Goal: Information Seeking & Learning: Learn about a topic

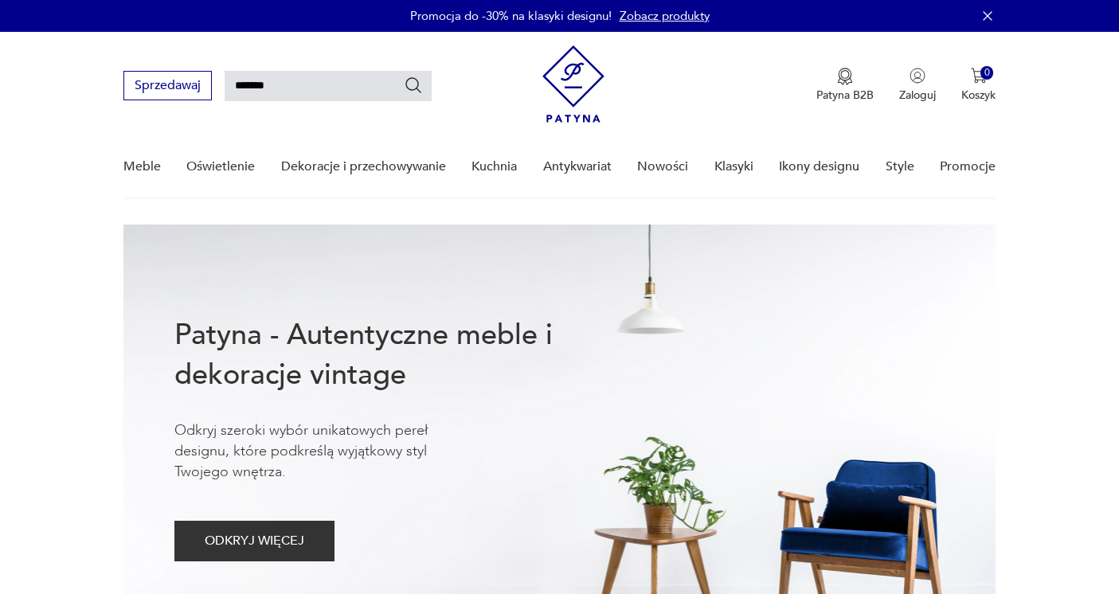
type input "*******"
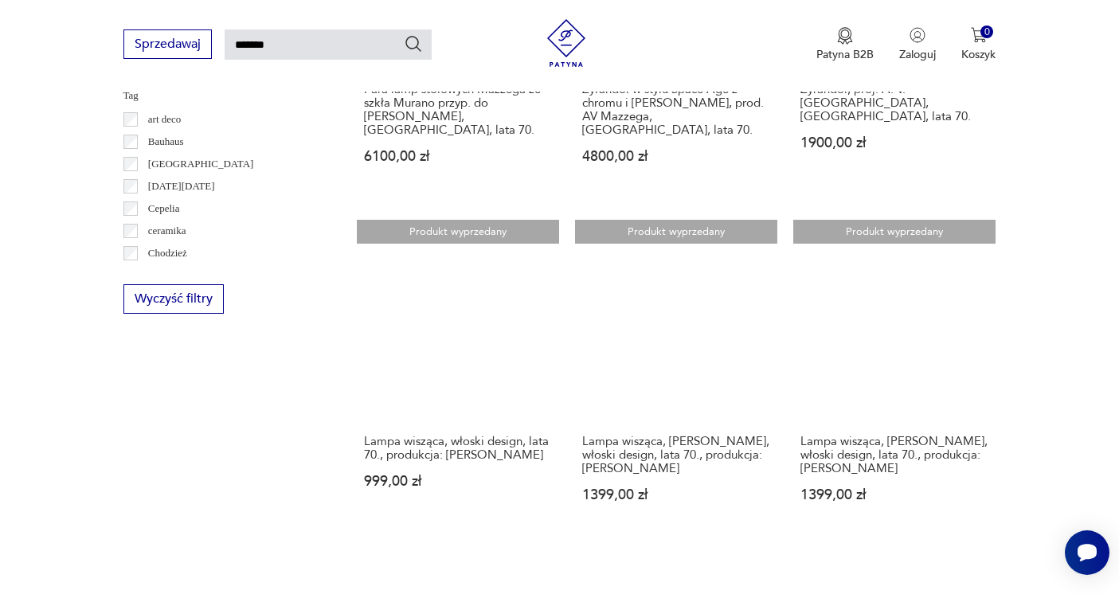
scroll to position [768, 1]
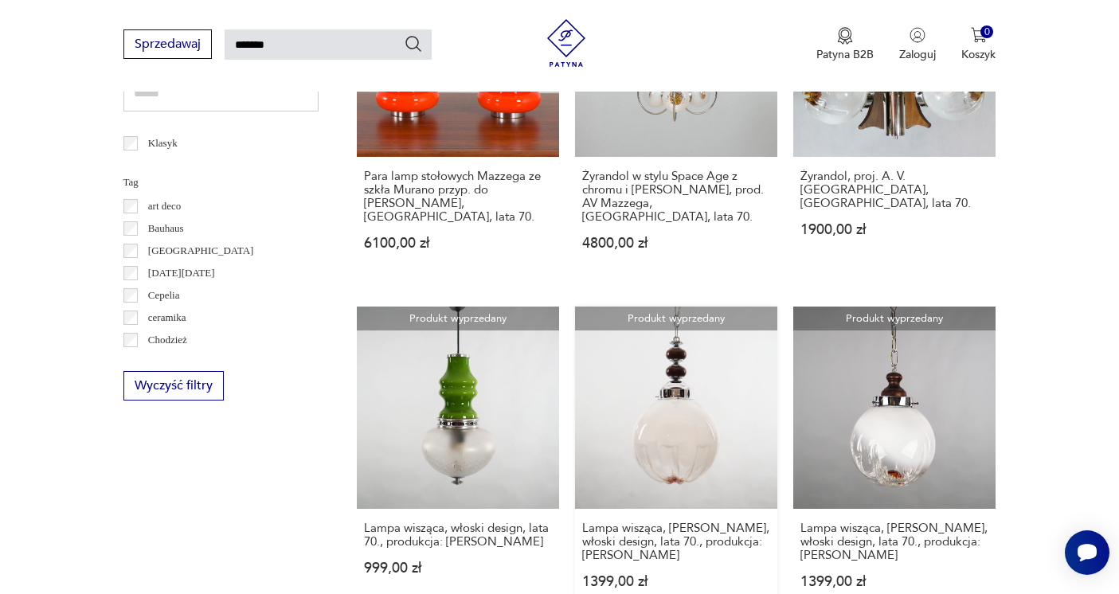
click at [655, 399] on link "Produkt wyprzedany Lampa wisząca, szkło Murano, włoski design, lata 70., produk…" at bounding box center [676, 463] width 202 height 313
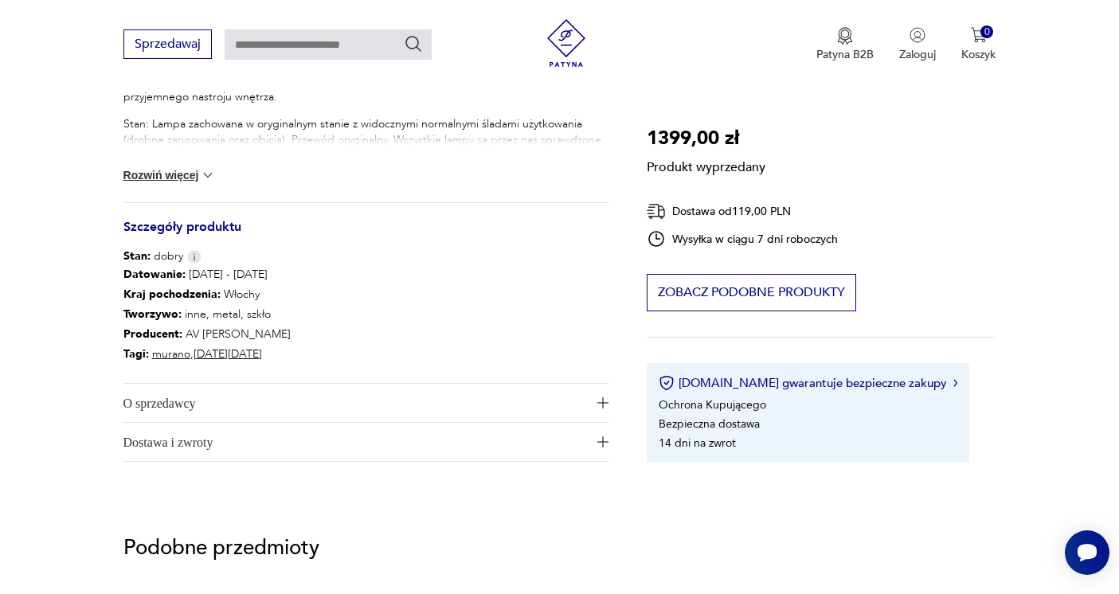
scroll to position [945, 0]
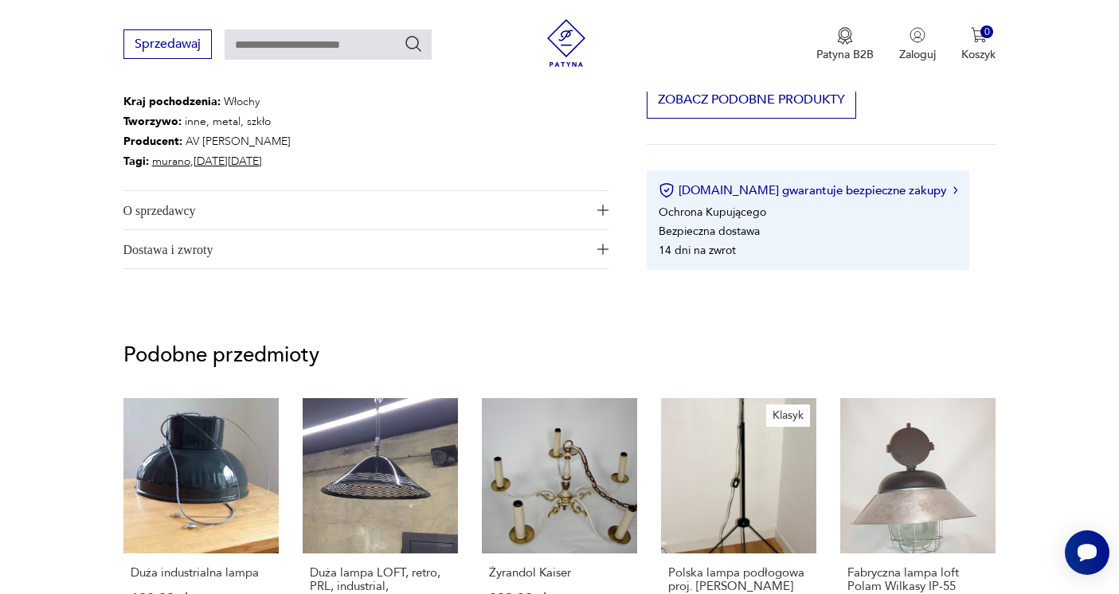
click at [604, 211] on img "button" at bounding box center [602, 210] width 11 height 11
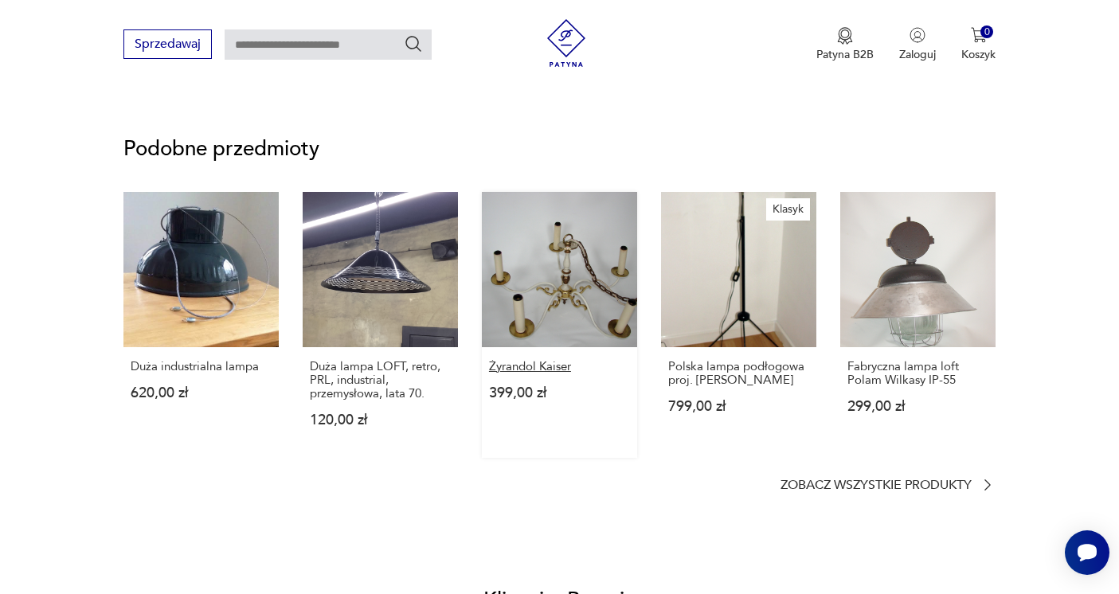
scroll to position [1248, 0]
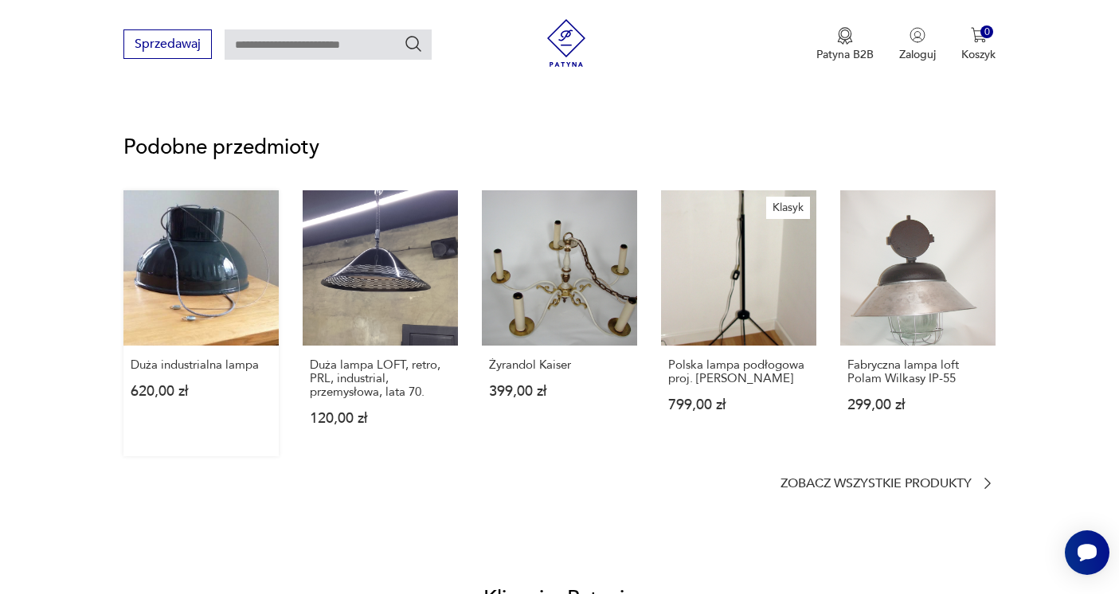
click at [221, 272] on link "Duża industrialna lampa 620,00 zł" at bounding box center [200, 323] width 155 height 266
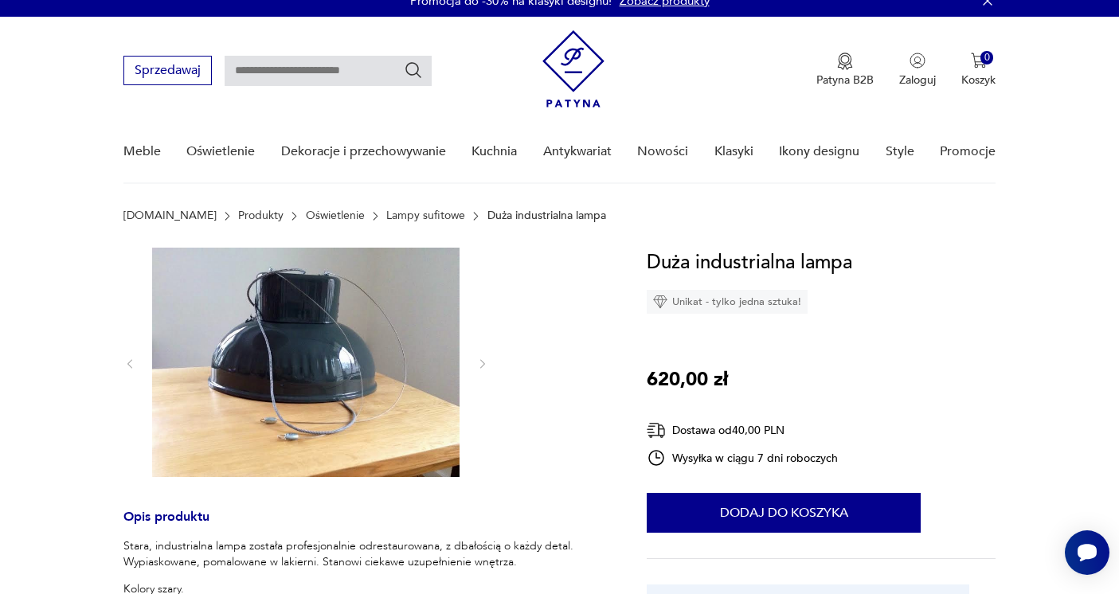
scroll to position [18, 0]
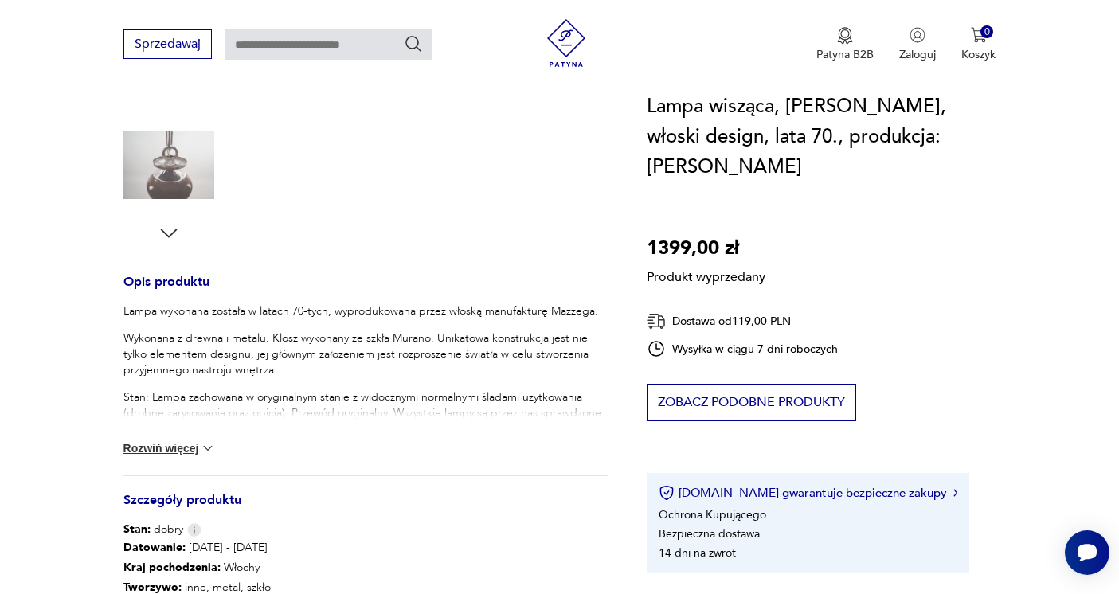
scroll to position [526, 0]
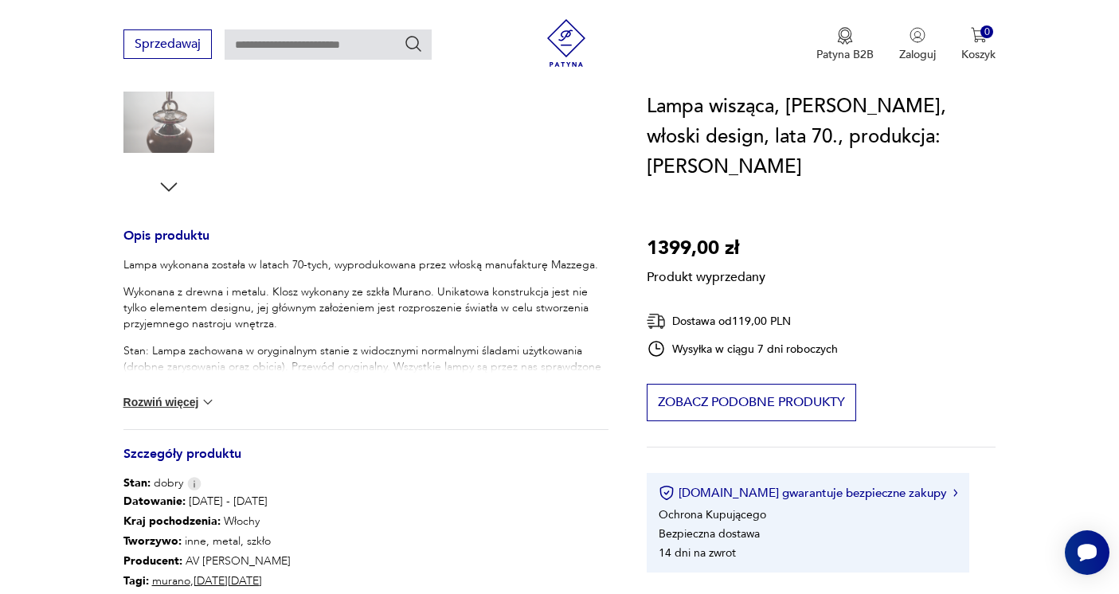
click at [178, 403] on button "Rozwiń więcej" at bounding box center [169, 402] width 92 height 16
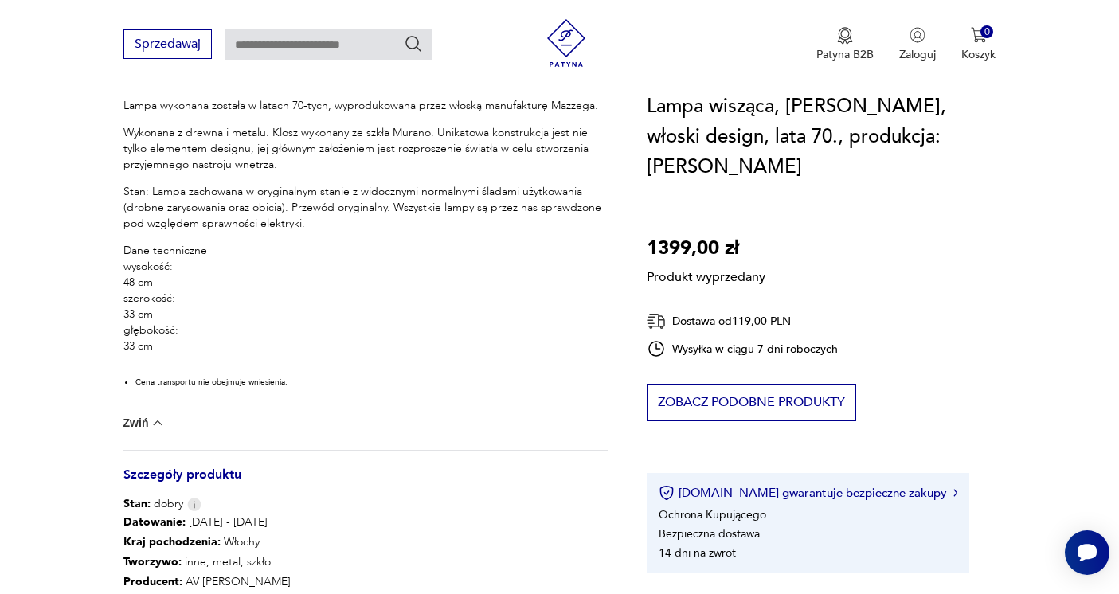
scroll to position [684, 0]
type input "*******"
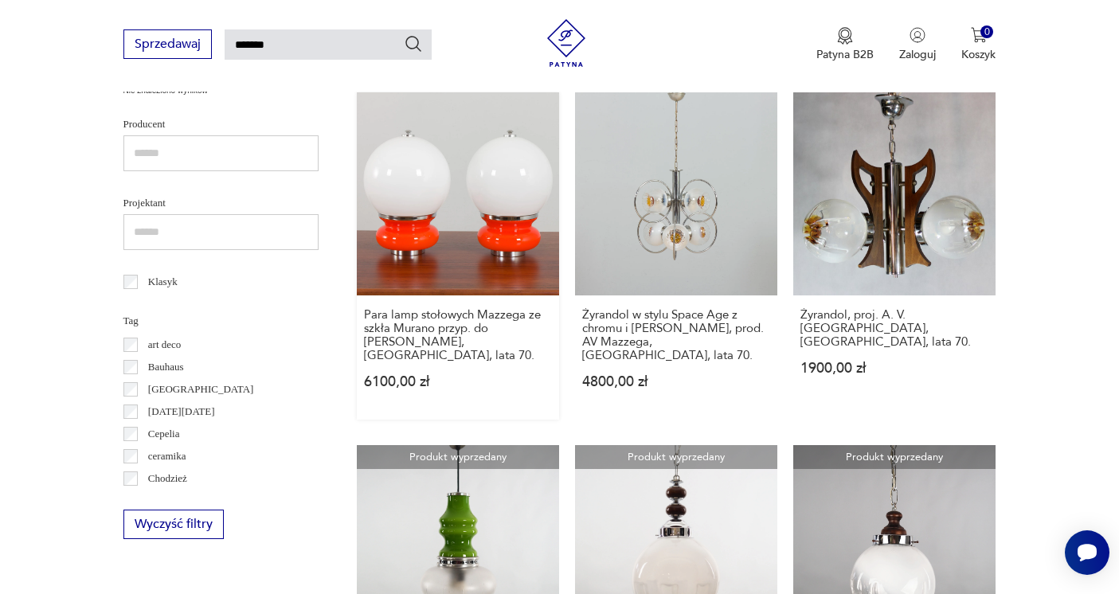
scroll to position [593, 0]
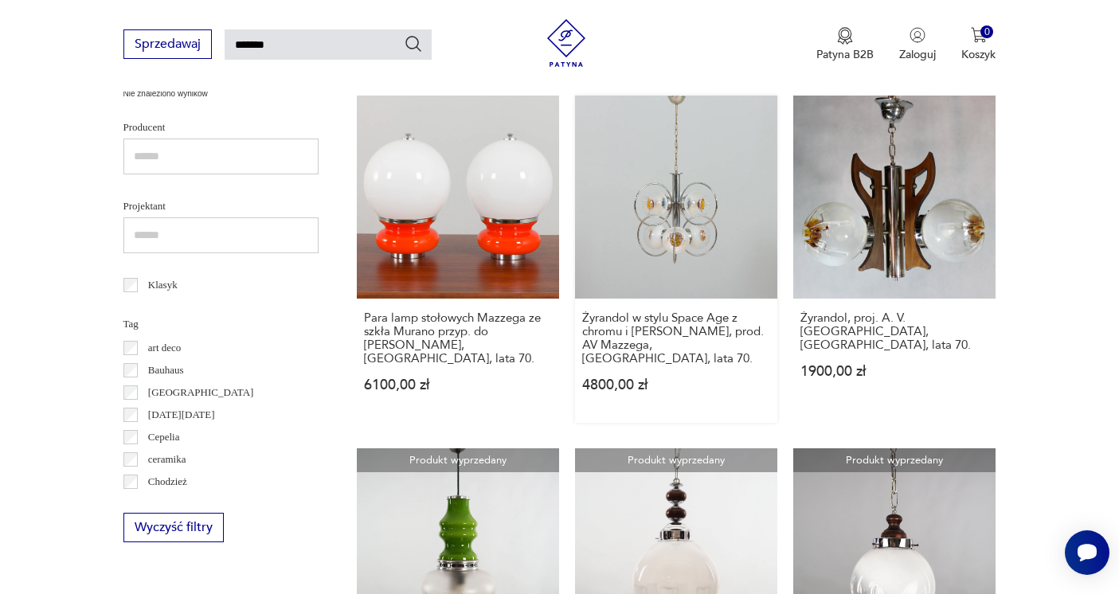
click at [623, 201] on link "Żyrandol w stylu Space Age z chromu i [PERSON_NAME], prod. AV Mazzega, [GEOGRAP…" at bounding box center [676, 259] width 202 height 326
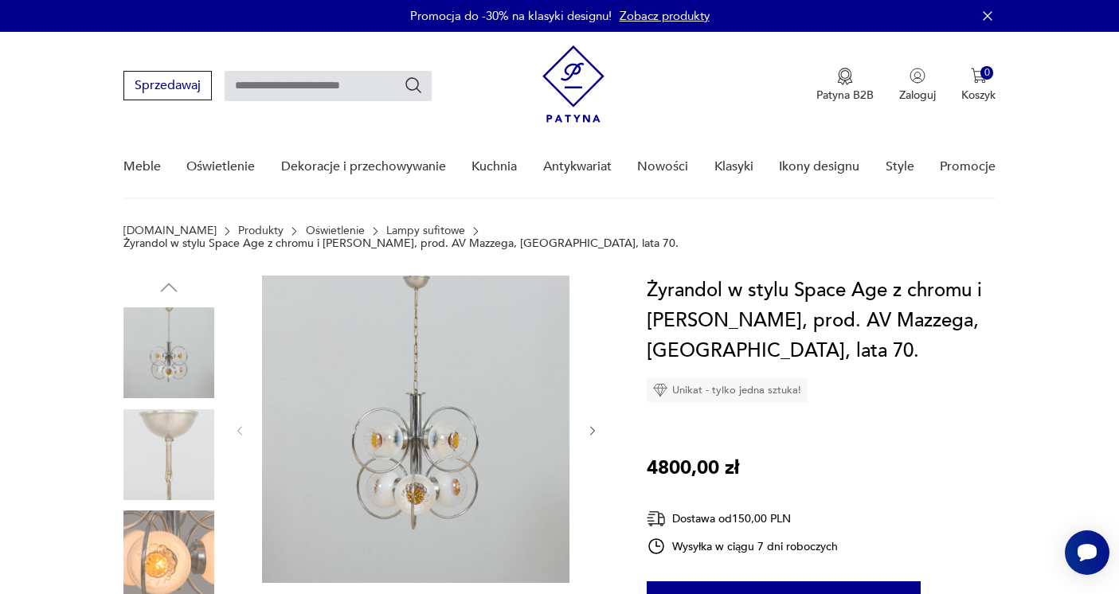
click at [170, 533] on img at bounding box center [168, 555] width 91 height 91
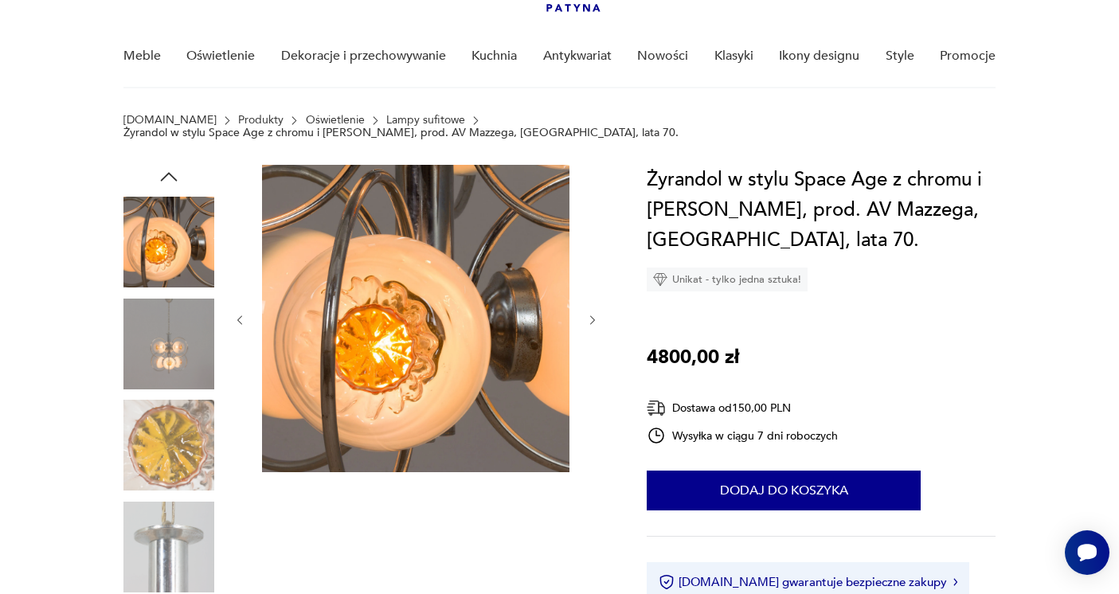
scroll to position [113, 0]
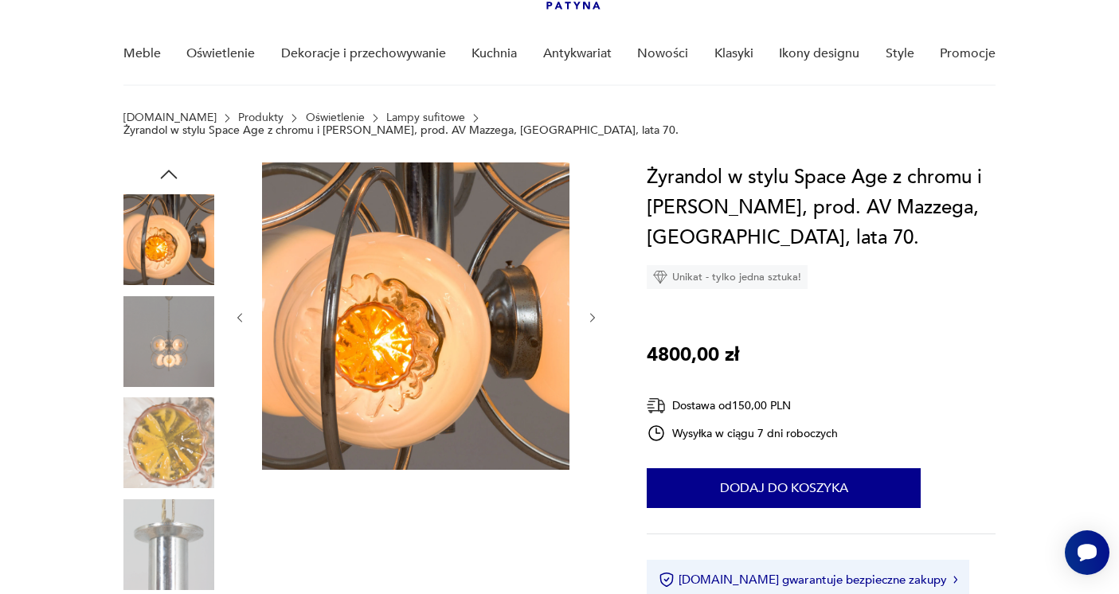
click at [179, 443] on img at bounding box center [168, 442] width 91 height 91
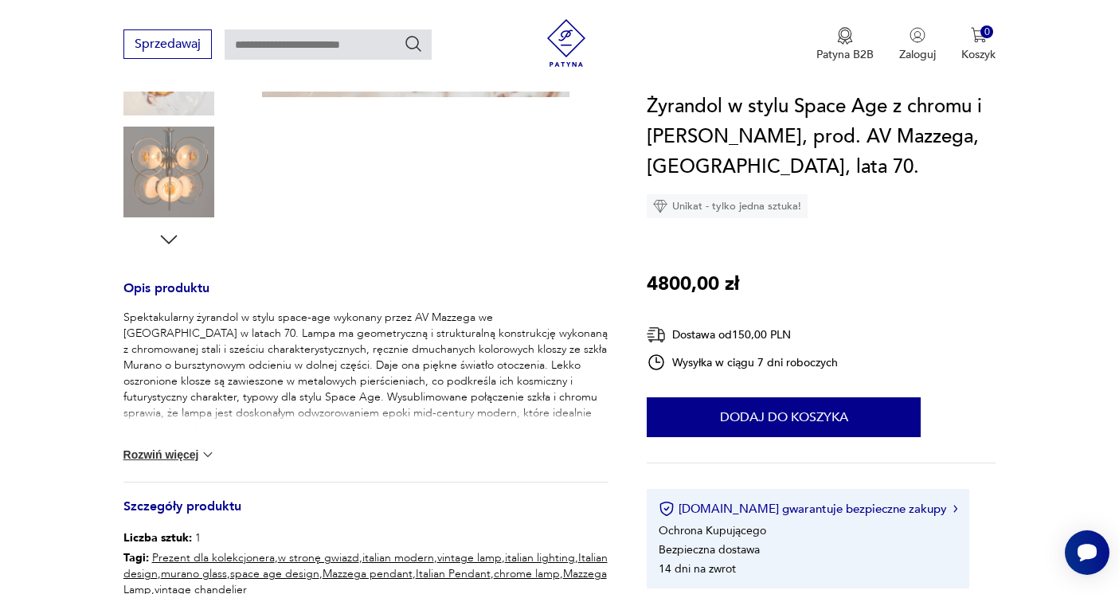
scroll to position [490, 0]
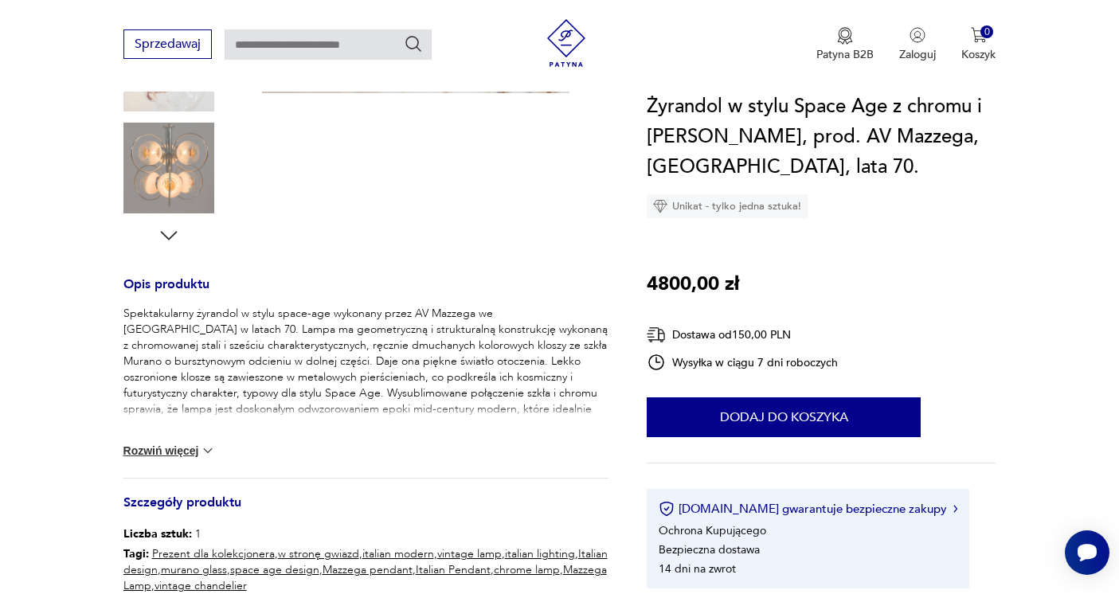
click at [196, 443] on button "Rozwiń więcej" at bounding box center [169, 451] width 92 height 16
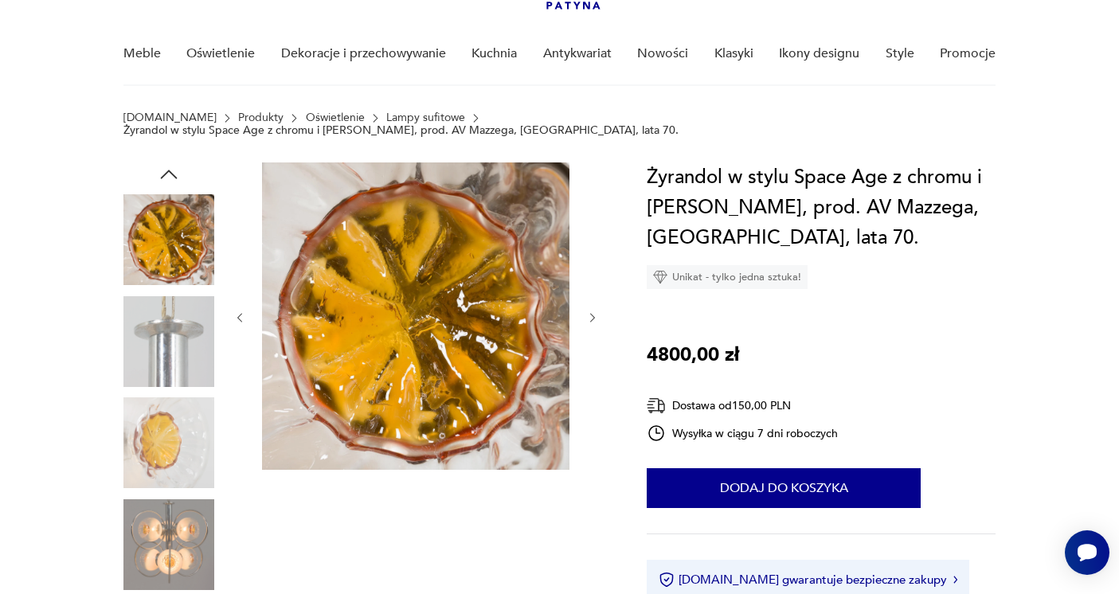
scroll to position [65, 0]
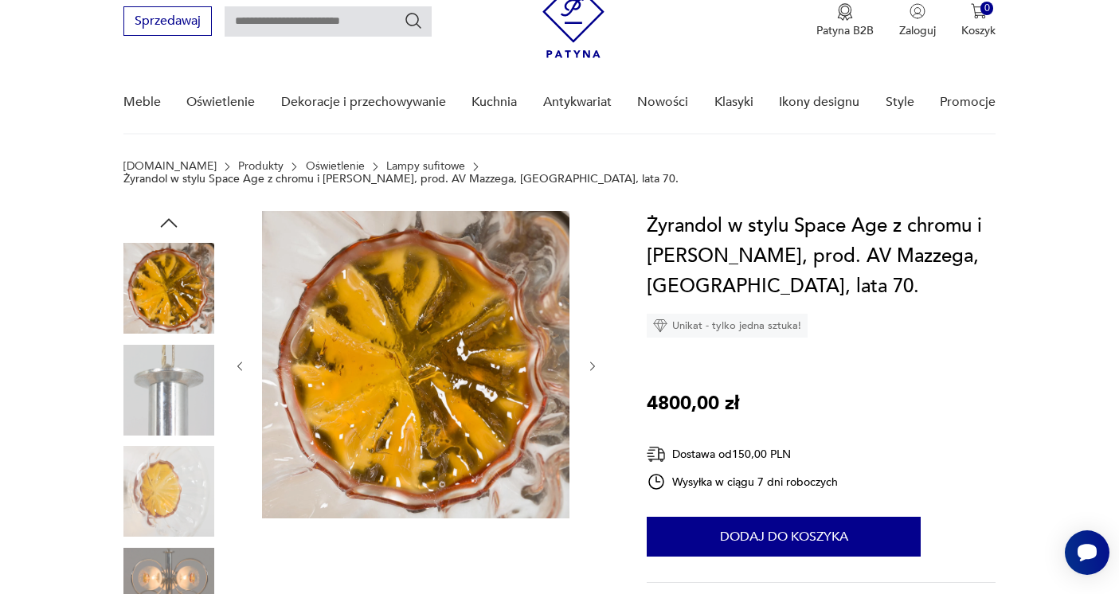
click at [142, 405] on img at bounding box center [168, 390] width 91 height 91
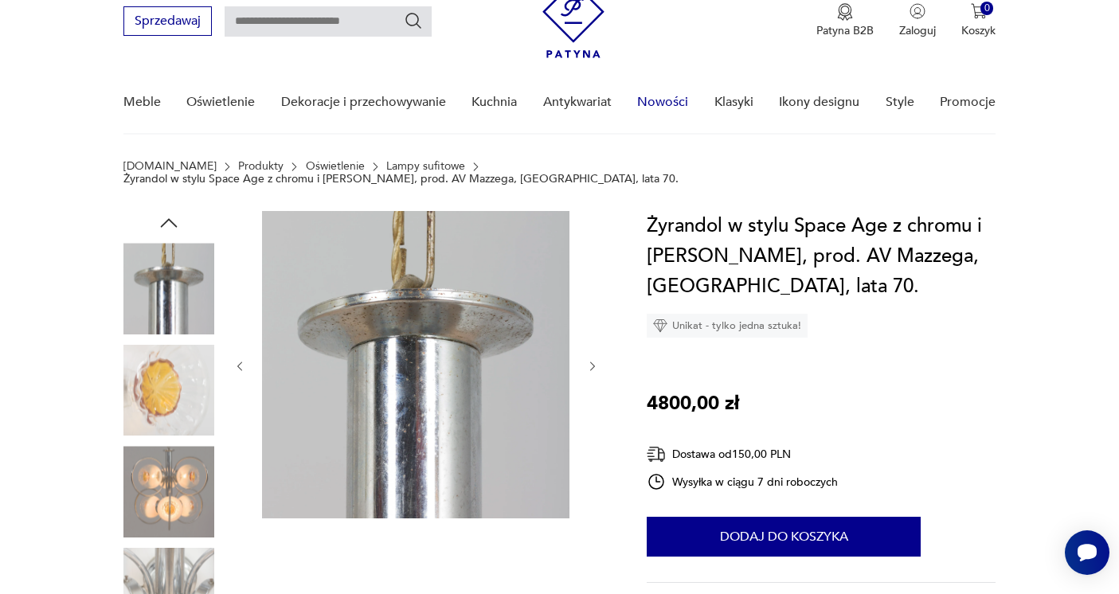
drag, startPoint x: 665, startPoint y: 95, endPoint x: 655, endPoint y: 95, distance: 10.4
click at [665, 95] on link "Nowości" at bounding box center [662, 102] width 51 height 61
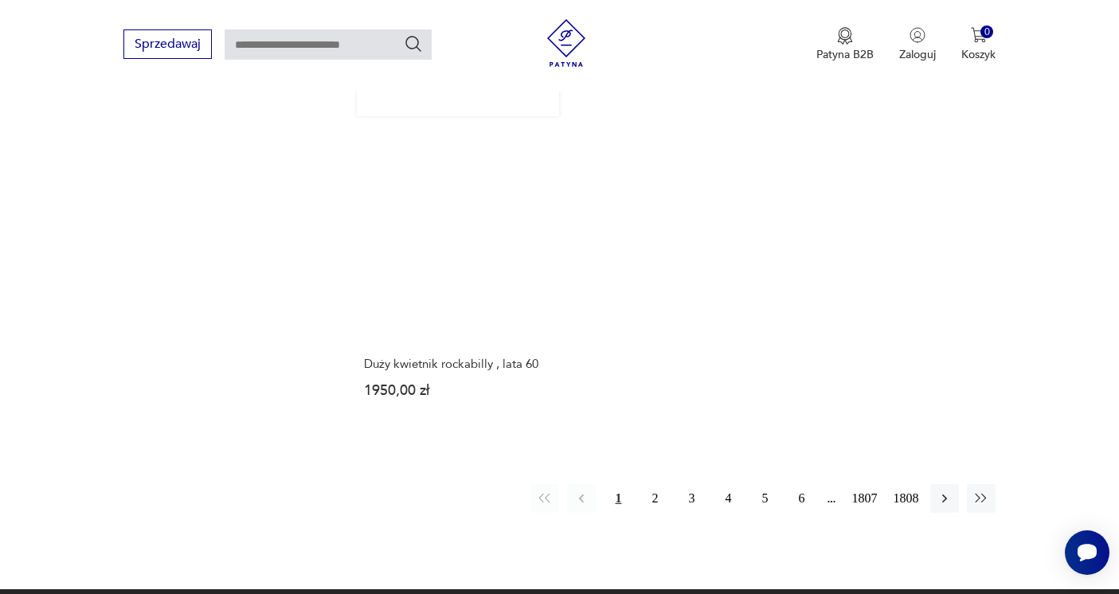
scroll to position [2014, 0]
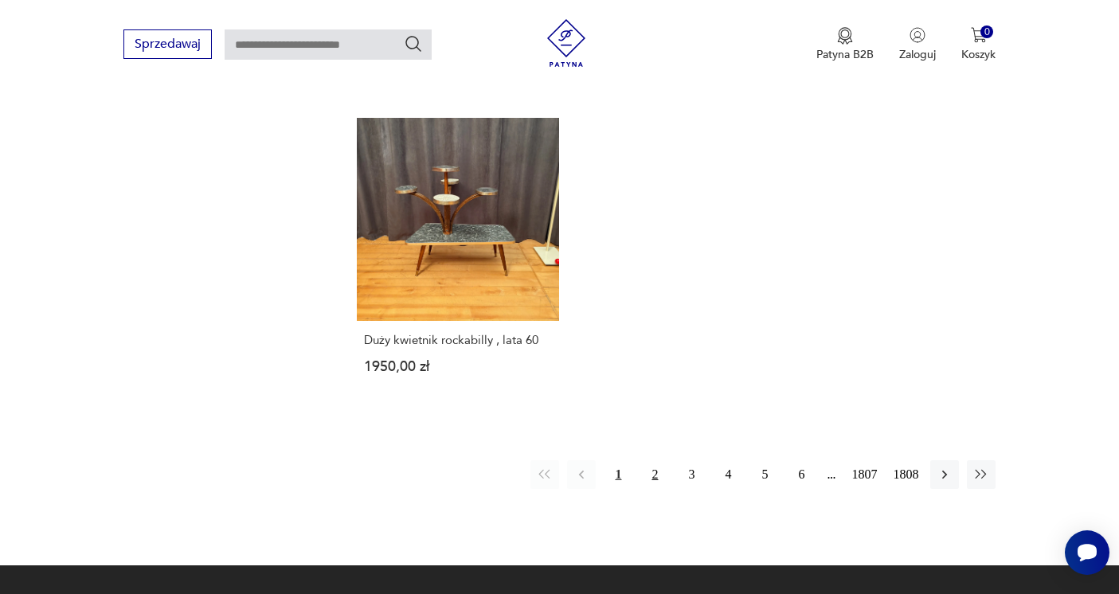
click at [646, 489] on button "2" at bounding box center [654, 474] width 29 height 29
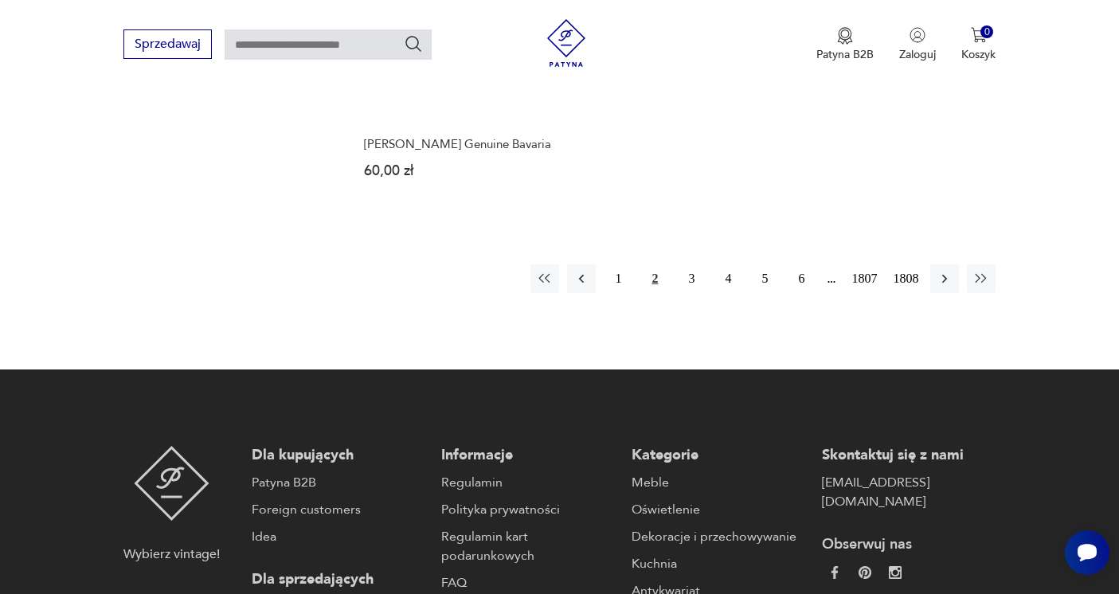
scroll to position [2296, 0]
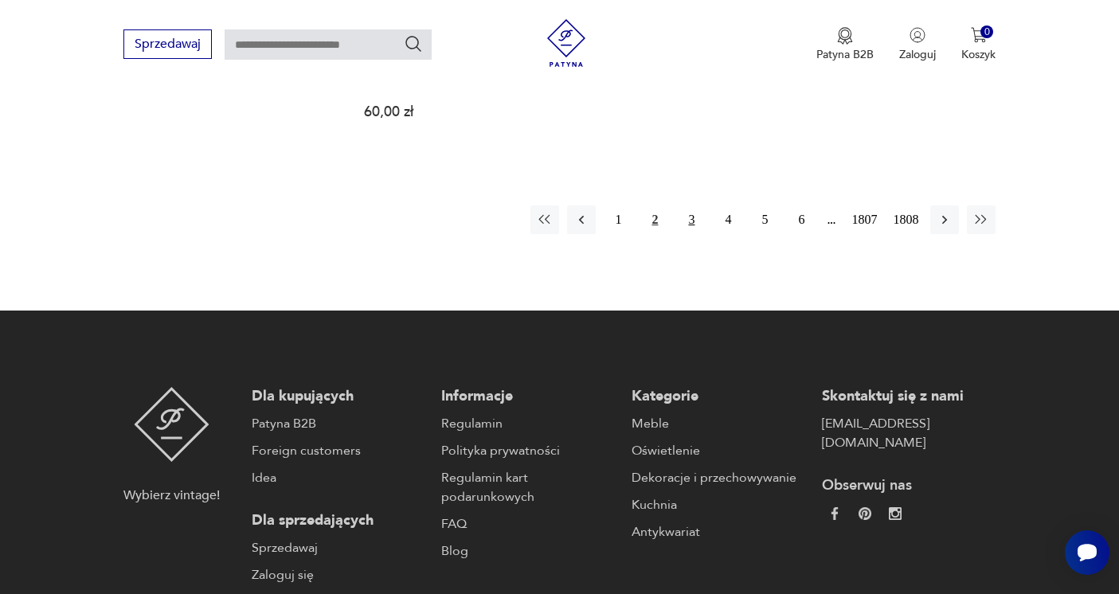
click at [687, 234] on button "3" at bounding box center [691, 219] width 29 height 29
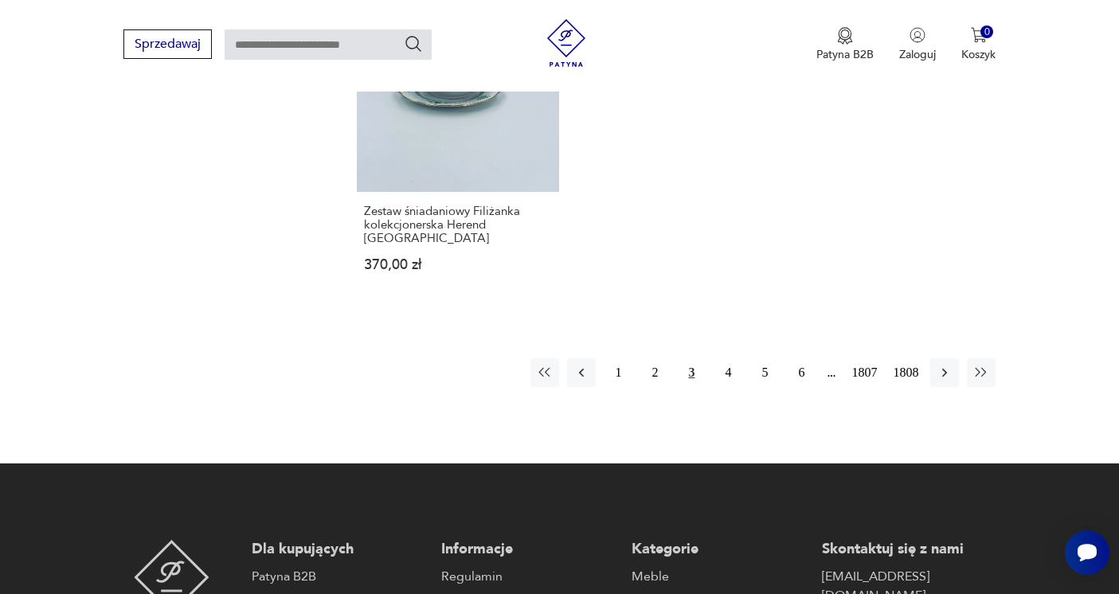
scroll to position [2207, 0]
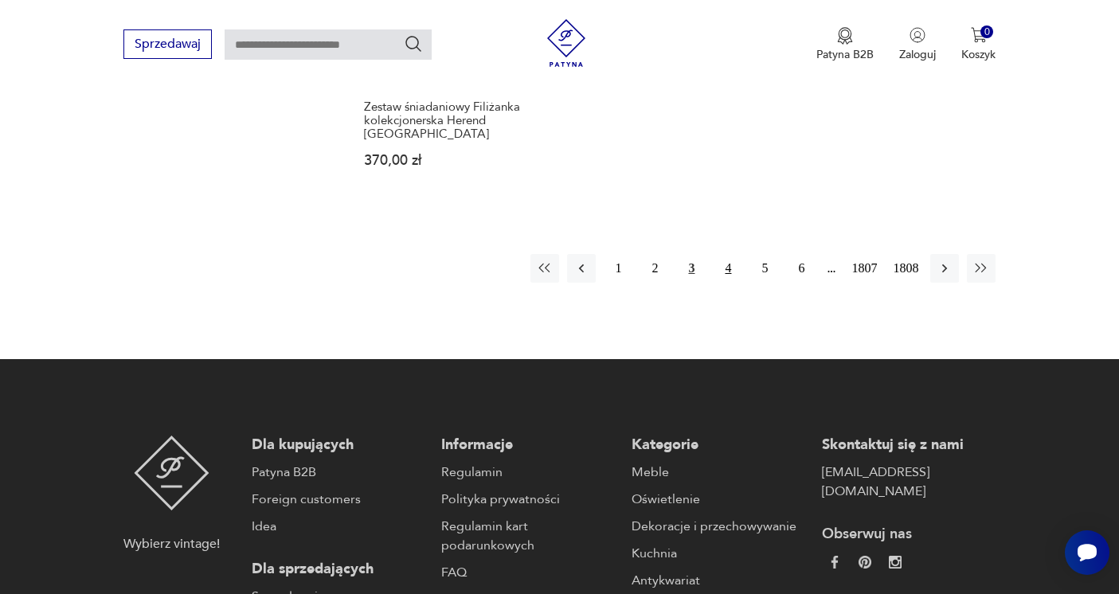
click at [720, 283] on button "4" at bounding box center [727, 268] width 29 height 29
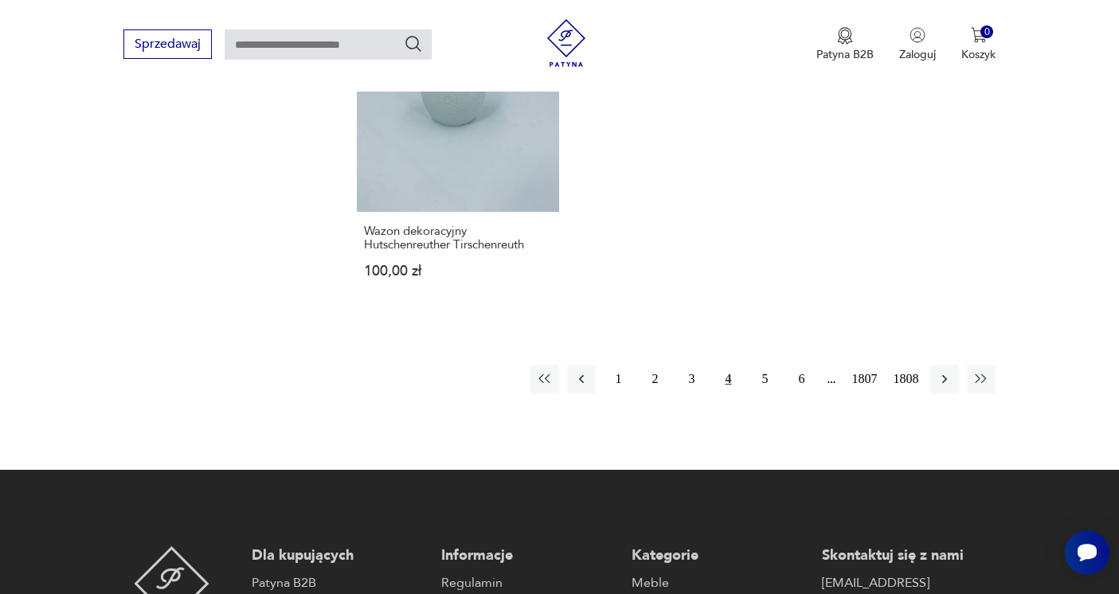
scroll to position [2242, 0]
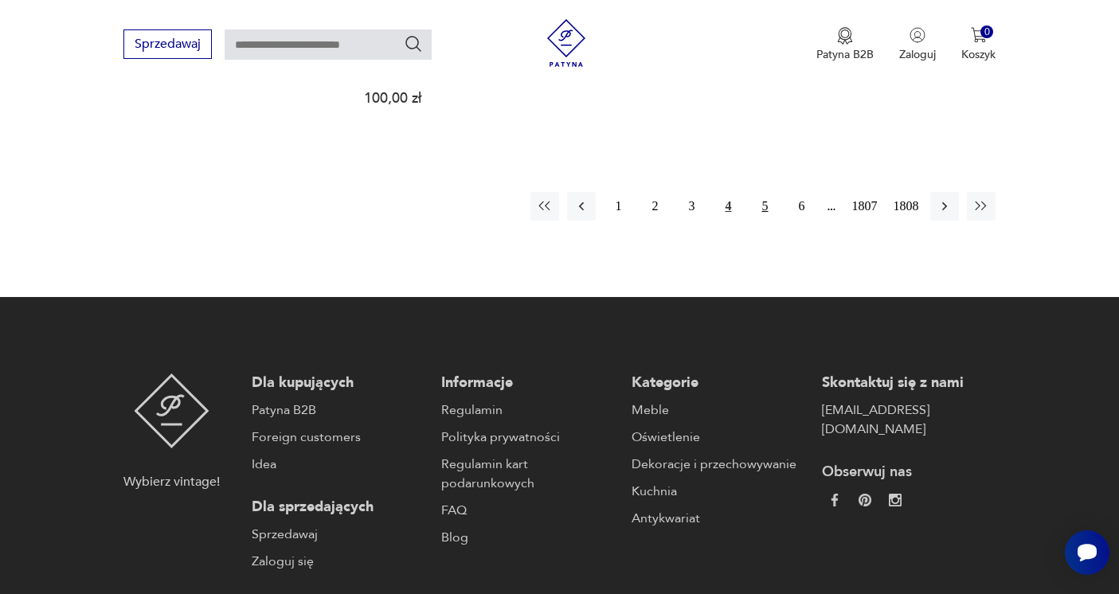
click at [756, 221] on button "5" at bounding box center [764, 206] width 29 height 29
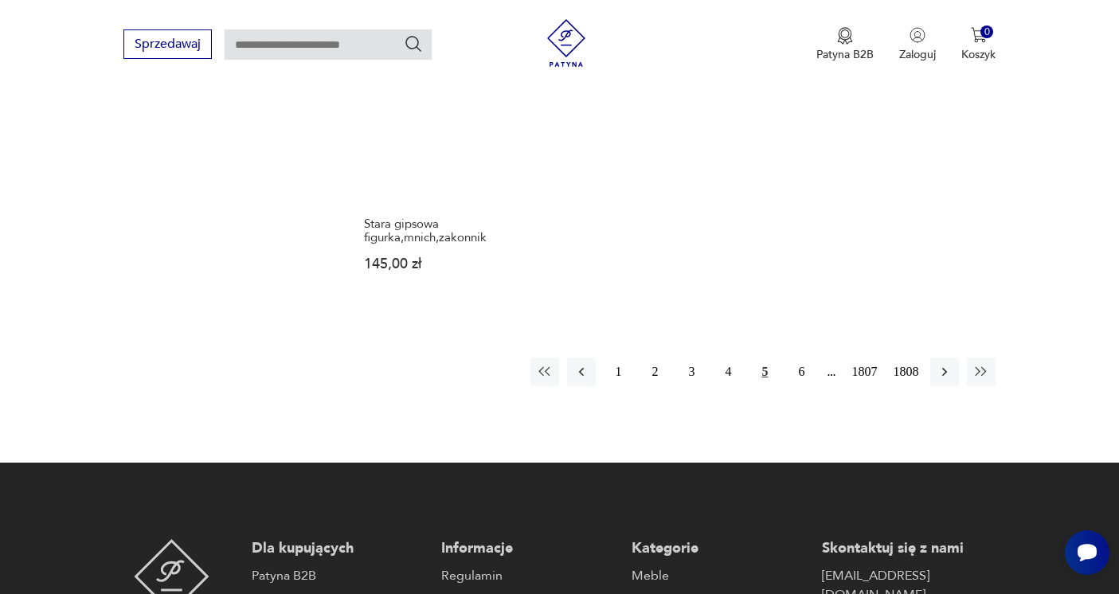
scroll to position [2129, 0]
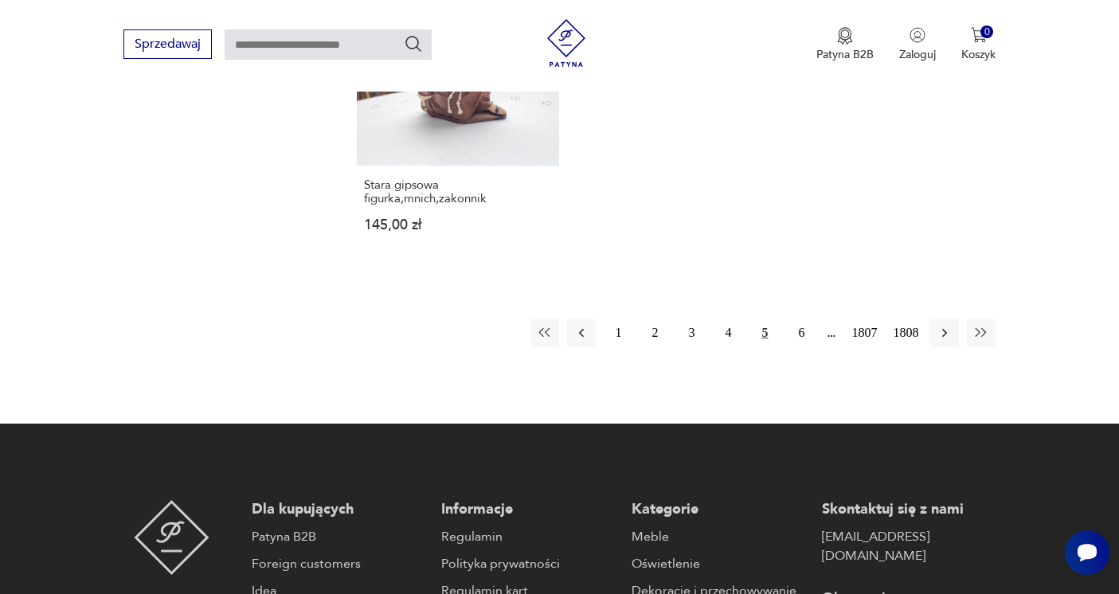
click at [750, 347] on button "5" at bounding box center [764, 333] width 29 height 29
click at [760, 347] on button "5" at bounding box center [764, 333] width 29 height 29
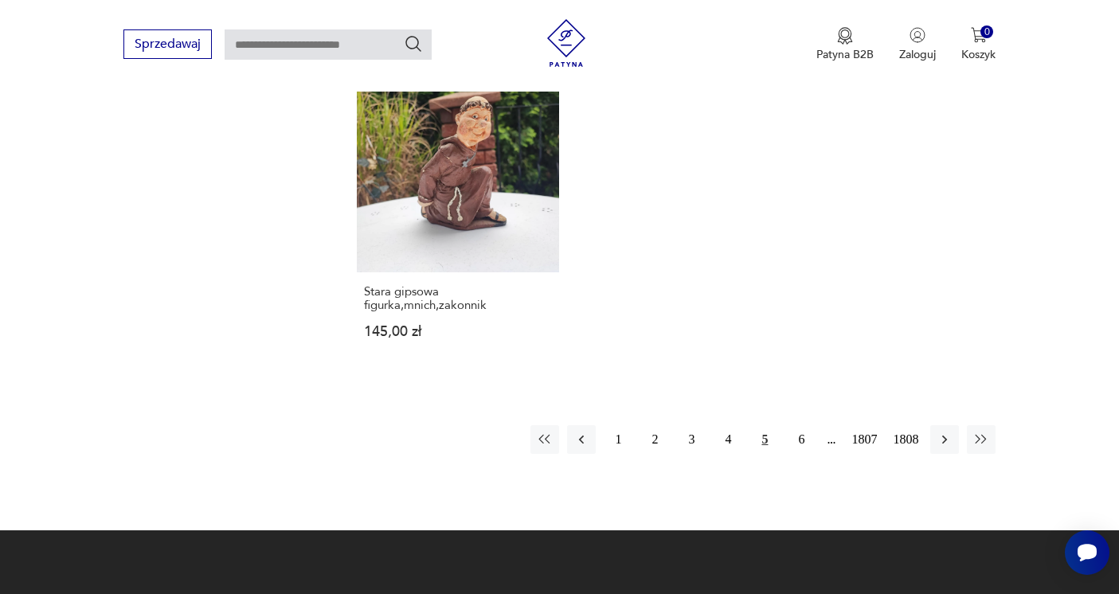
scroll to position [2025, 0]
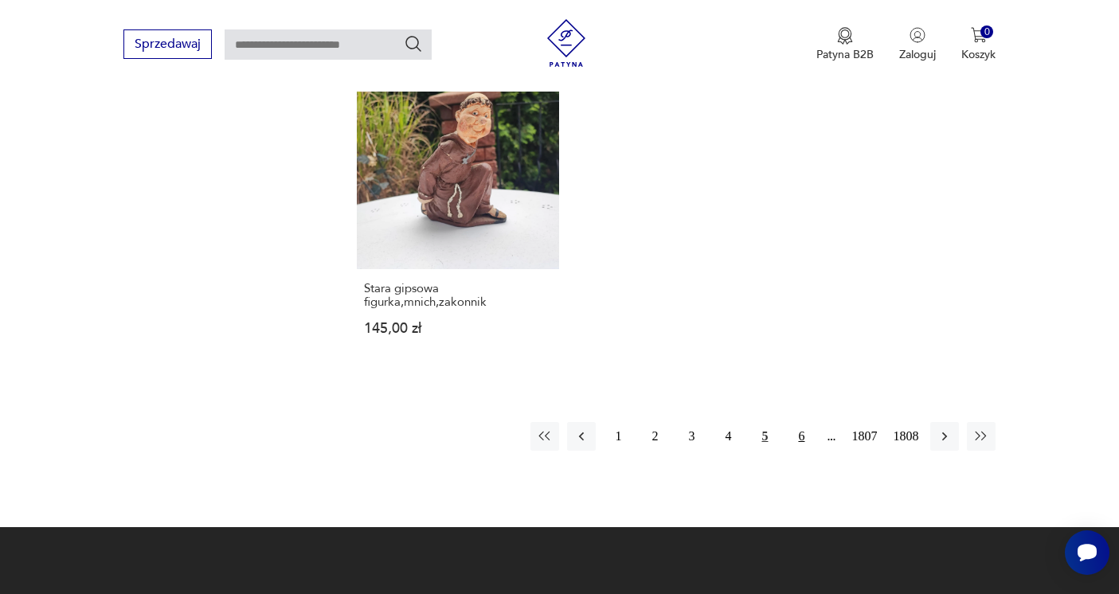
click at [797, 451] on button "6" at bounding box center [801, 436] width 29 height 29
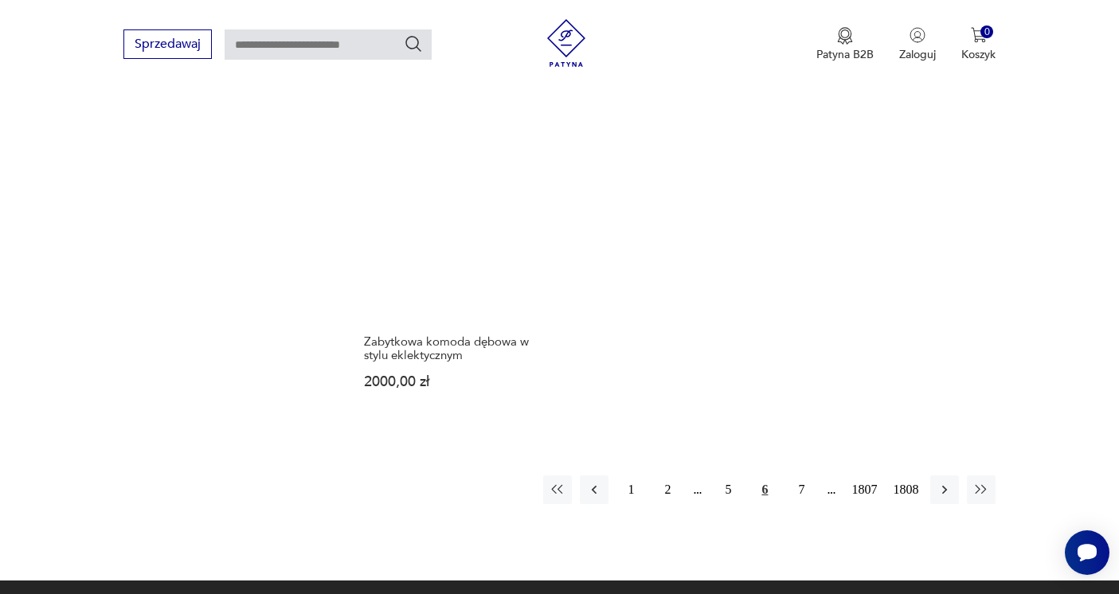
scroll to position [2117, 0]
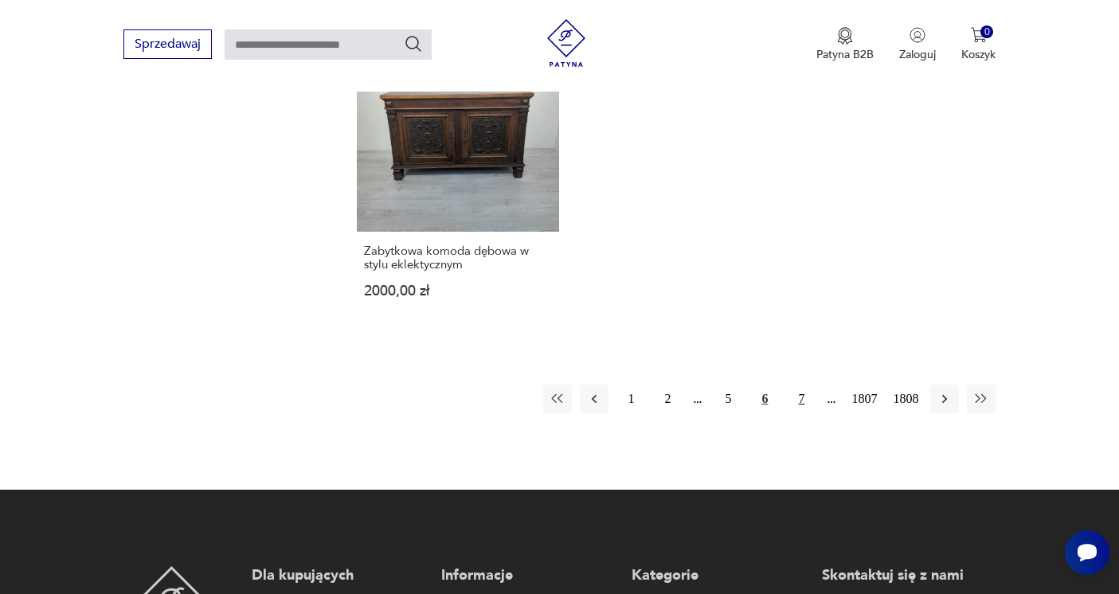
click at [798, 409] on button "7" at bounding box center [801, 399] width 29 height 29
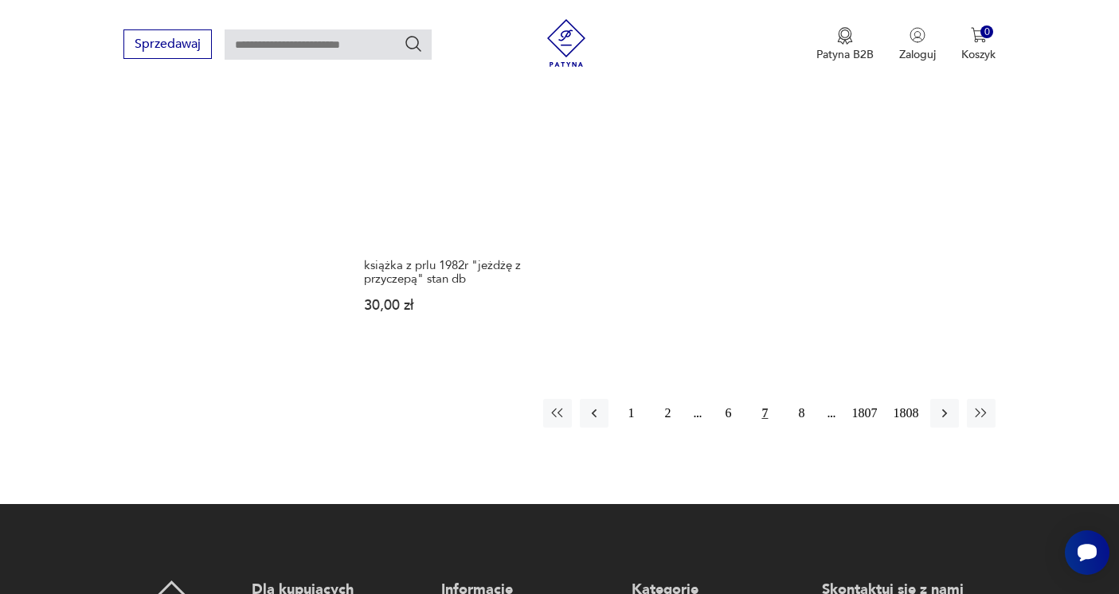
scroll to position [2134, 0]
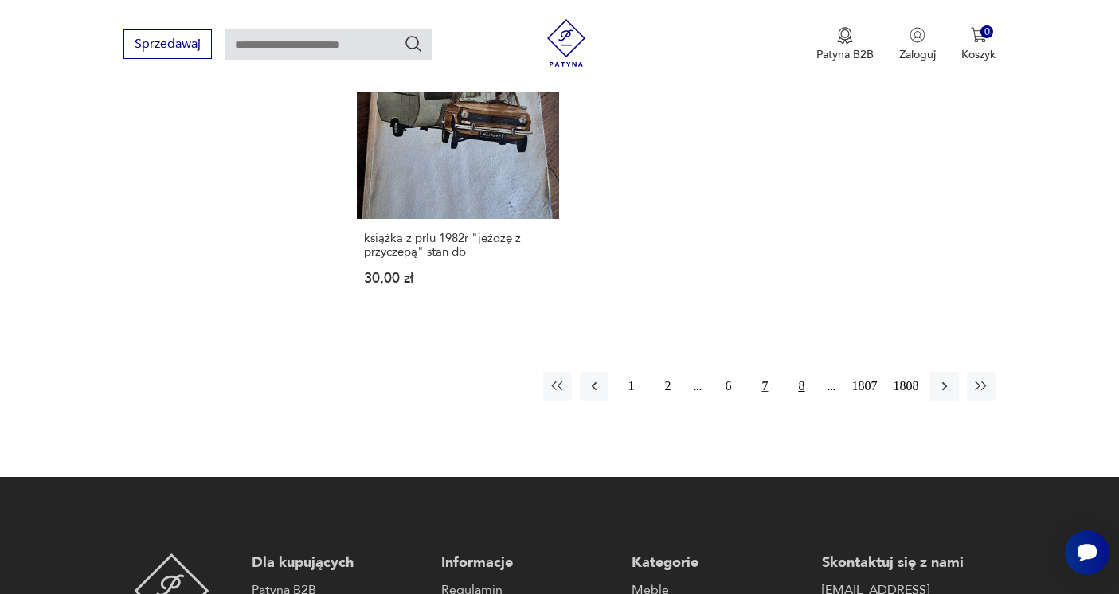
click at [795, 401] on button "8" at bounding box center [801, 386] width 29 height 29
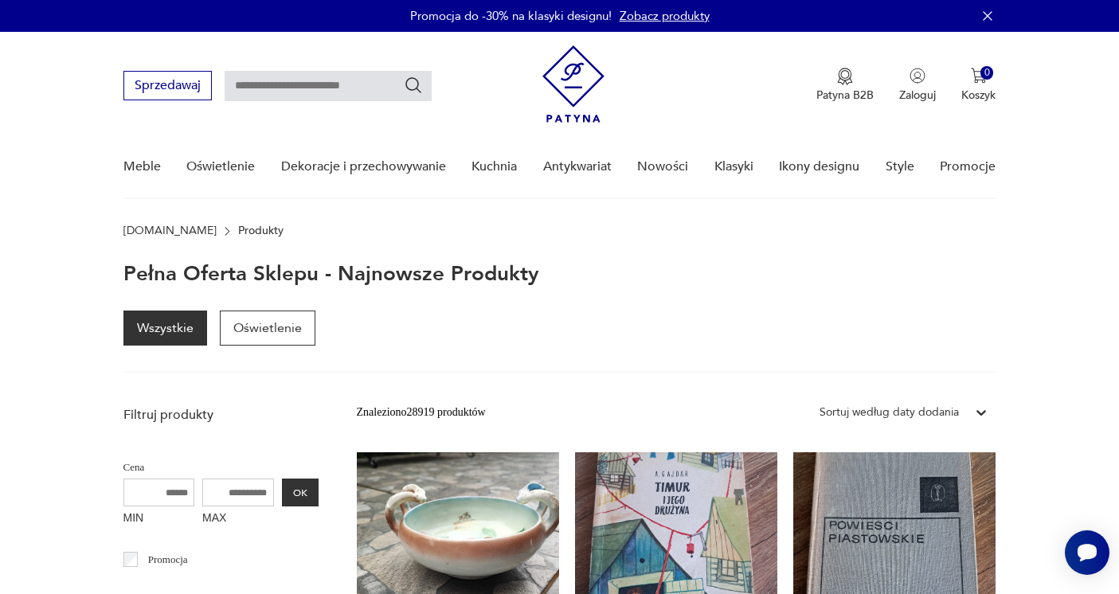
click at [290, 73] on input "text" at bounding box center [328, 86] width 207 height 30
type input "****"
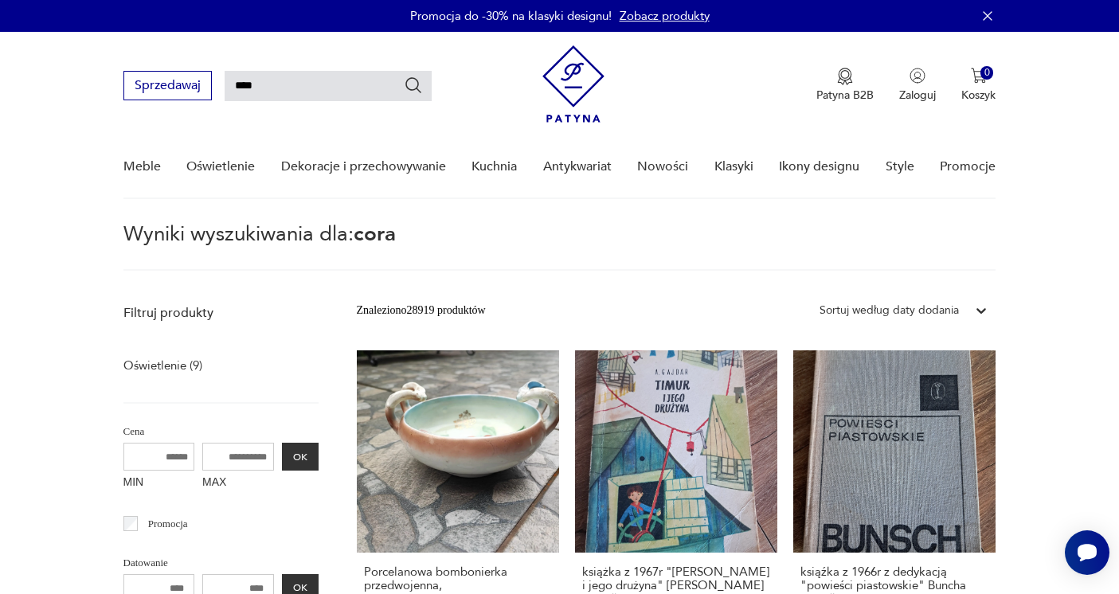
scroll to position [57, 0]
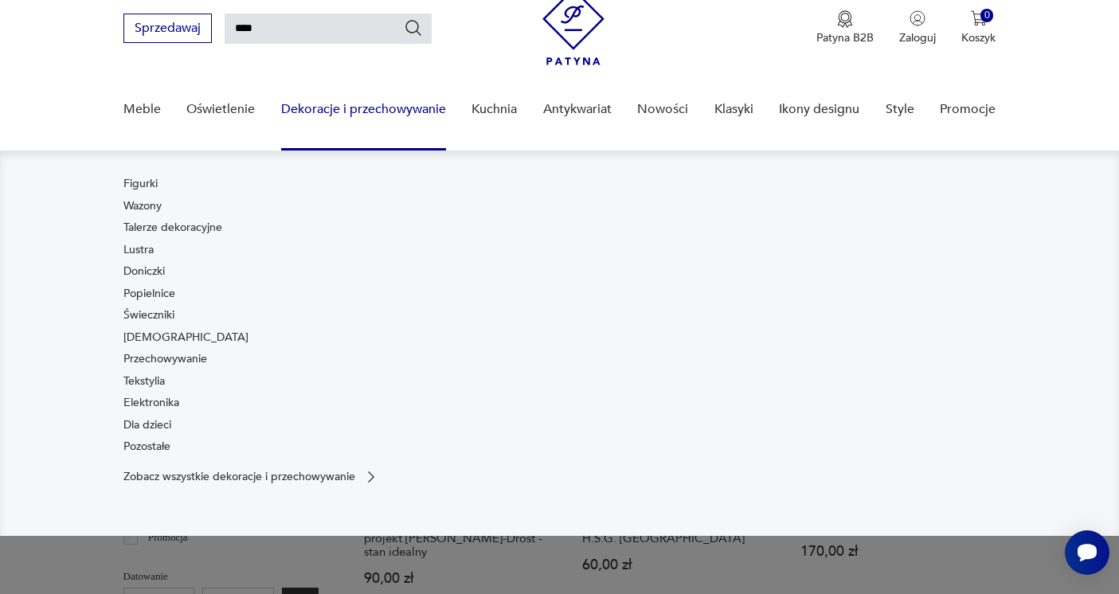
type input "****"
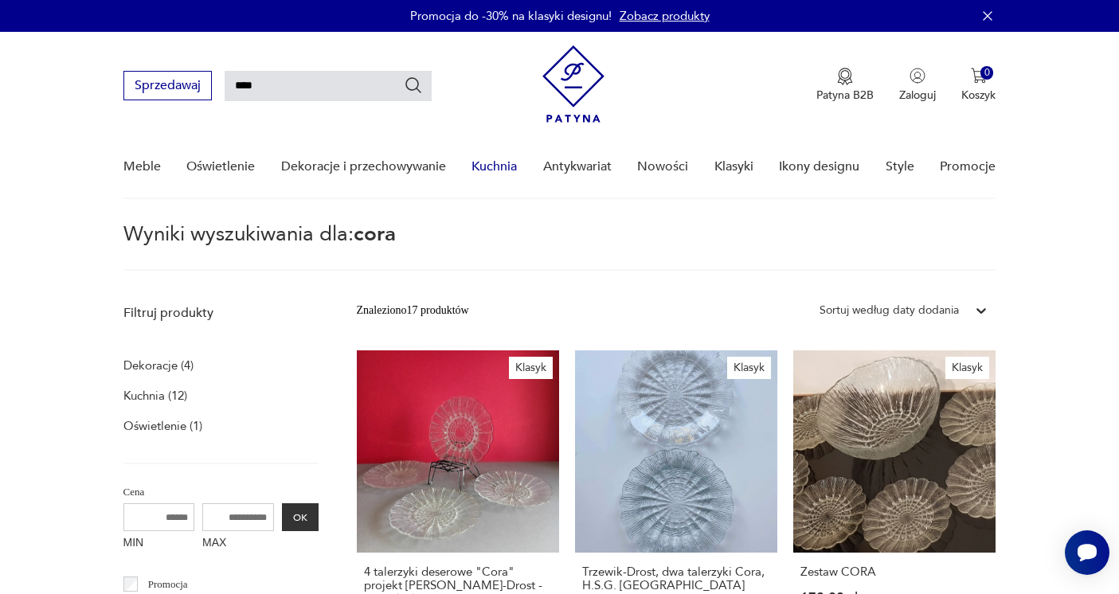
scroll to position [0, 0]
